Goal: Information Seeking & Learning: Learn about a topic

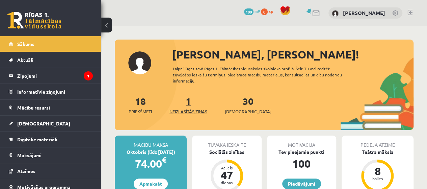
click at [192, 102] on link "1 Neizlasītās ziņas" at bounding box center [188, 105] width 38 height 20
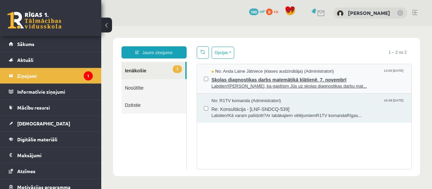
click at [284, 76] on span "Skolas diagnostikas darbs matemātikā klātienē, 7. novembrī" at bounding box center [308, 79] width 193 height 8
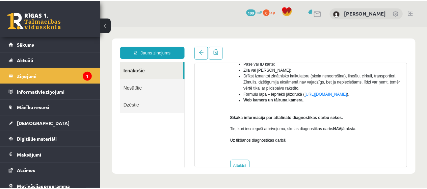
scroll to position [232, 0]
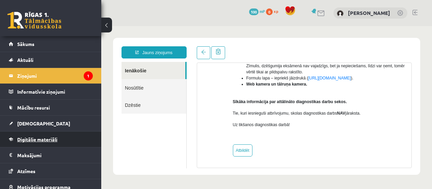
click at [47, 139] on span "Digitālie materiāli" at bounding box center [37, 139] width 40 height 6
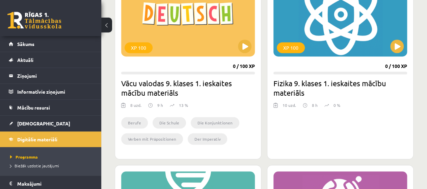
scroll to position [230, 0]
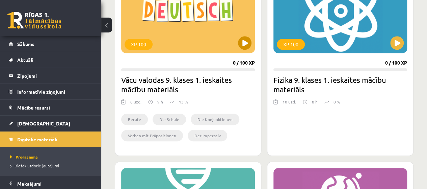
click at [211, 45] on div "XP 100" at bounding box center [188, 11] width 134 height 84
click at [219, 81] on h2 "Vācu valodas 9. klases 1. ieskaites mācību materiāls" at bounding box center [188, 84] width 134 height 19
click at [196, 24] on div "XP 100" at bounding box center [188, 11] width 134 height 84
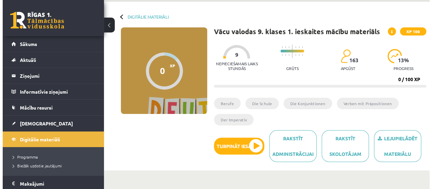
scroll to position [25, 0]
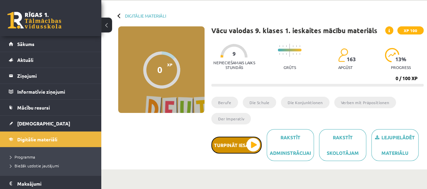
click at [253, 141] on button "Turpināt iesākto" at bounding box center [236, 144] width 50 height 17
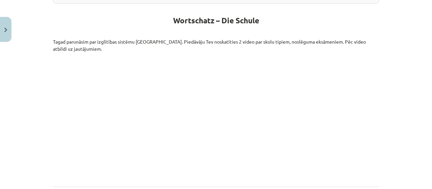
scroll to position [150, 0]
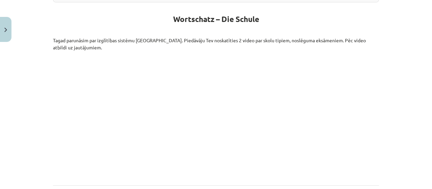
click at [368, 46] on p "Tagad parunāsim par izglītības sistēmu [GEOGRAPHIC_DATA]. Piedāvāju Tev noskatī…" at bounding box center [216, 44] width 326 height 14
click at [374, 80] on p at bounding box center [216, 116] width 326 height 123
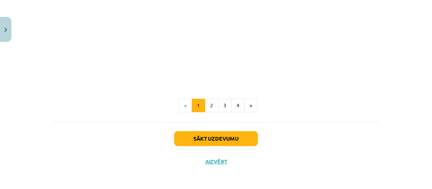
scroll to position [1045, 0]
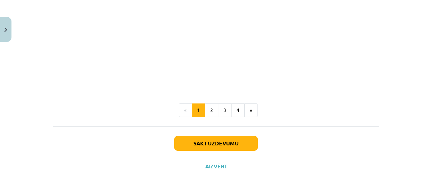
drag, startPoint x: 427, startPoint y: 150, endPoint x: 395, endPoint y: 170, distance: 38.1
click at [395, 170] on div "Mācību tēma: Vācu valodas 9. klases 1. ieskaites mācību materiāls #2 📝 Thema 1.…" at bounding box center [216, 94] width 432 height 189
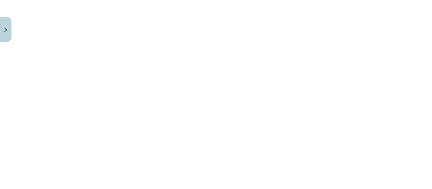
scroll to position [847, 0]
click at [402, 88] on div "Mācību tēma: Vācu valodas 9. klases 1. ieskaites mācību materiāls #2 📝 Thema 1.…" at bounding box center [216, 94] width 432 height 189
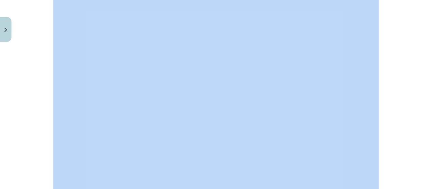
click at [402, 88] on div "Mācību tēma: Vācu valodas 9. klases 1. ieskaites mācību materiāls #2 📝 Thema 1.…" at bounding box center [216, 94] width 432 height 189
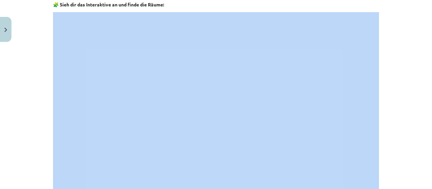
scroll to position [810, 0]
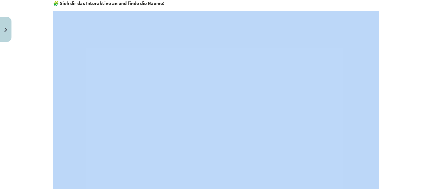
click at [404, 87] on div "Mācību tēma: Vācu valodas 9. klases 1. ieskaites mācību materiāls #2 📝 Thema 1.…" at bounding box center [216, 94] width 432 height 189
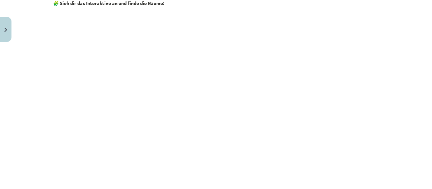
click at [423, 108] on div "Mācību tēma: Vācu valodas 9. klases 1. ieskaites mācību materiāls #2 📝 Thema 1.…" at bounding box center [216, 94] width 432 height 189
click at [387, 135] on div "Mācību tēma: Vācu valodas 9. klases 1. ieskaites mācību materiāls #2 📝 Thema 1.…" at bounding box center [216, 94] width 432 height 189
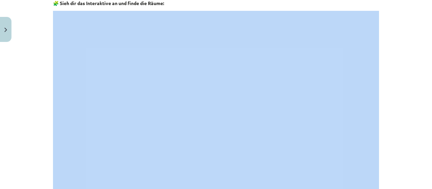
click at [387, 135] on div "Mācību tēma: Vācu valodas 9. klases 1. ieskaites mācību materiāls #2 📝 Thema 1.…" at bounding box center [216, 94] width 432 height 189
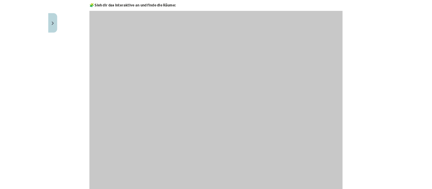
scroll to position [679, 0]
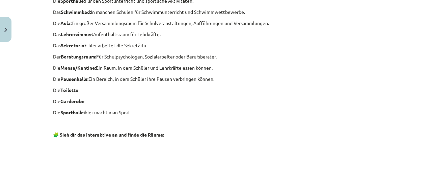
click at [383, 85] on div "Mācību tēma: Vācu valodas 9. klases 1. ieskaites mācību materiāls #2 📝 Thema 1.…" at bounding box center [216, 94] width 432 height 189
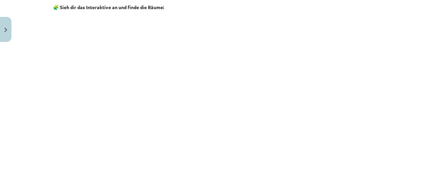
scroll to position [813, 0]
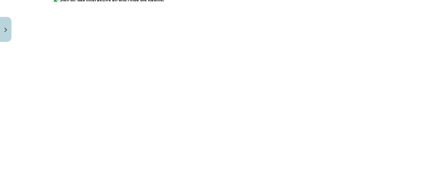
click at [407, 98] on div "Mācību tēma: Vācu valodas 9. klases 1. ieskaites mācību materiāls #2 📝 Thema 1.…" at bounding box center [216, 94] width 432 height 189
click at [424, 52] on div "Mācību tēma: Vācu valodas 9. klases 1. ieskaites mācību materiāls #2 📝 Thema 1.…" at bounding box center [216, 94] width 432 height 189
click at [399, 42] on div "Mācību tēma: Vācu valodas 9. klases 1. ieskaites mācību materiāls #2 📝 Thema 1.…" at bounding box center [216, 94] width 432 height 189
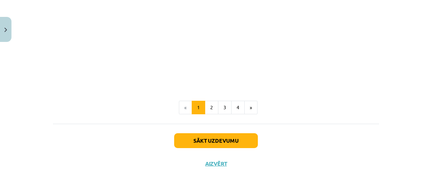
scroll to position [1050, 0]
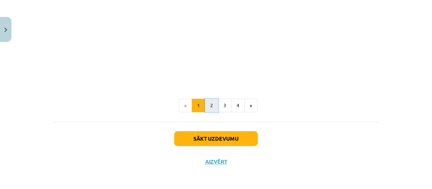
click at [211, 107] on button "2" at bounding box center [211, 105] width 13 height 13
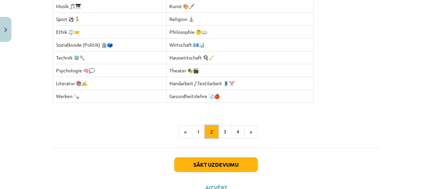
scroll to position [255, 0]
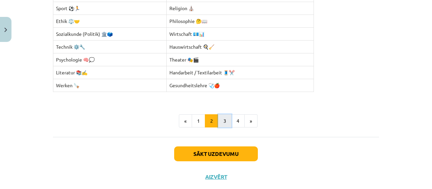
click at [225, 115] on button "3" at bounding box center [224, 120] width 13 height 13
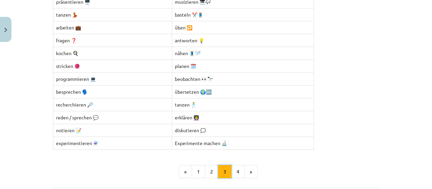
scroll to position [222, 0]
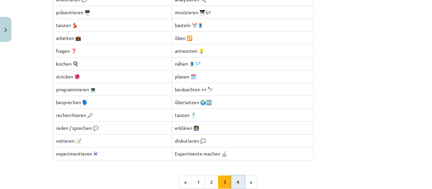
click at [234, 181] on button "4" at bounding box center [237, 181] width 13 height 13
